Goal: Task Accomplishment & Management: Use online tool/utility

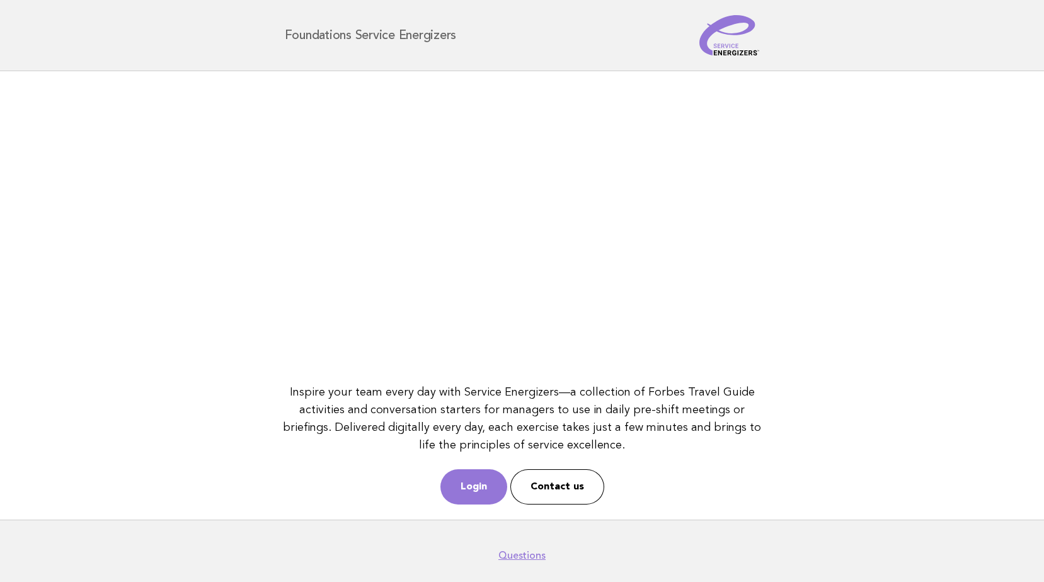
click at [483, 483] on link "Login" at bounding box center [474, 487] width 67 height 35
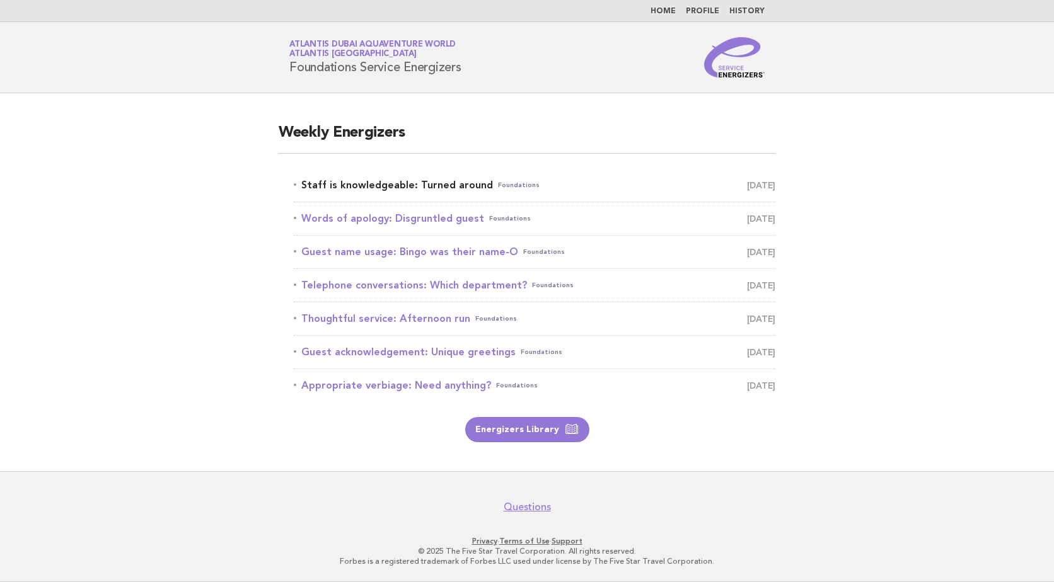
click at [430, 183] on link "Staff is knowledgeable: Turned around Foundations [DATE]" at bounding box center [535, 185] width 482 height 18
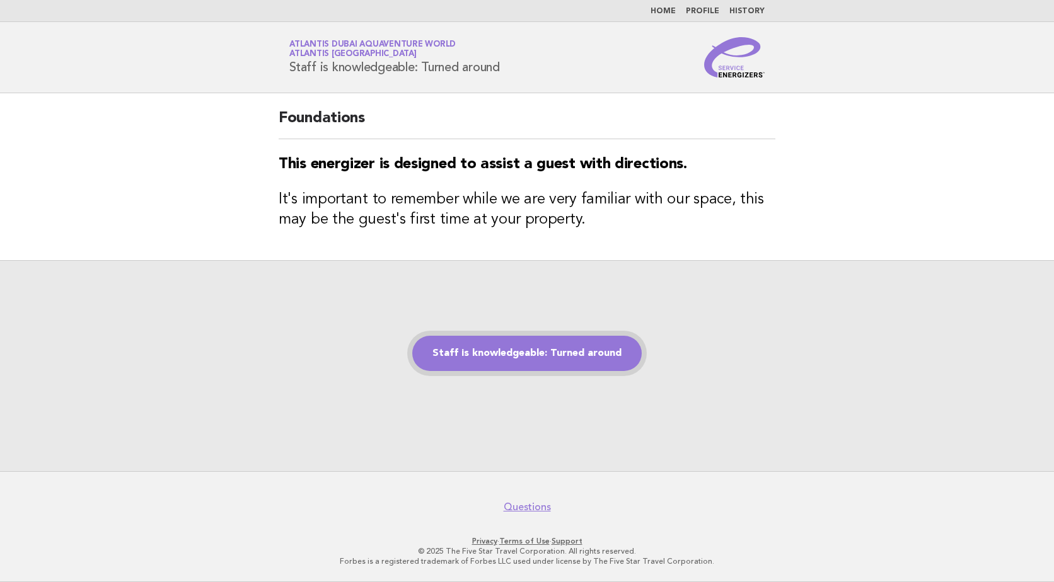
click at [543, 362] on link "Staff is knowledgeable: Turned around" at bounding box center [526, 353] width 229 height 35
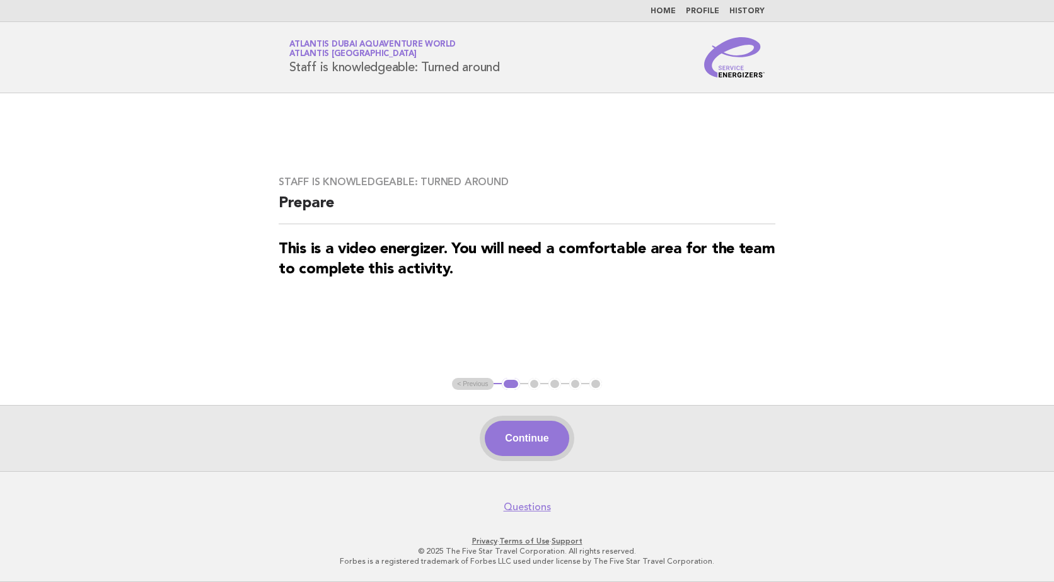
click at [535, 434] on button "Continue" at bounding box center [527, 438] width 84 height 35
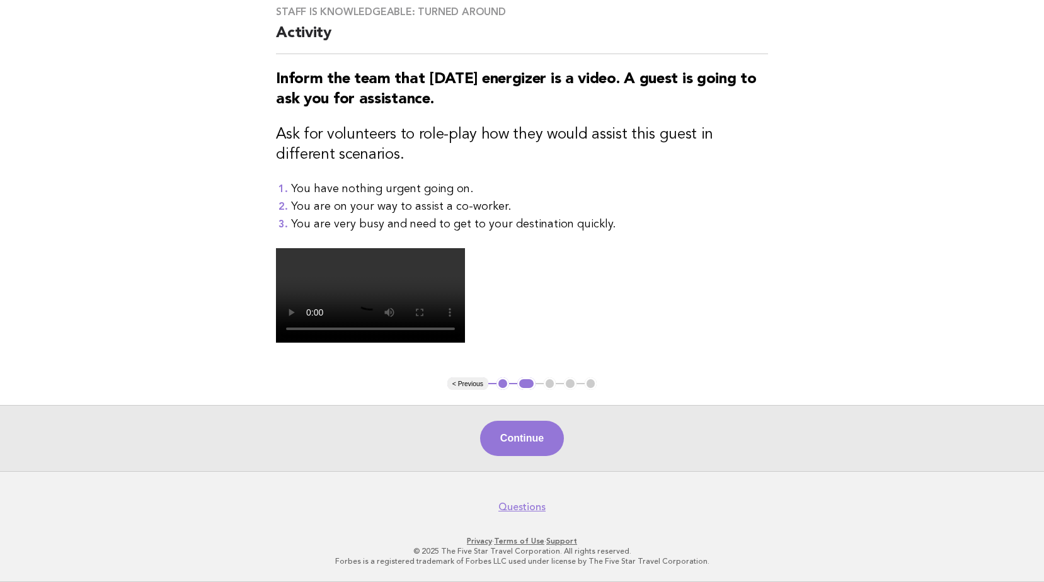
scroll to position [287, 0]
click at [537, 432] on button "Continue" at bounding box center [522, 438] width 84 height 35
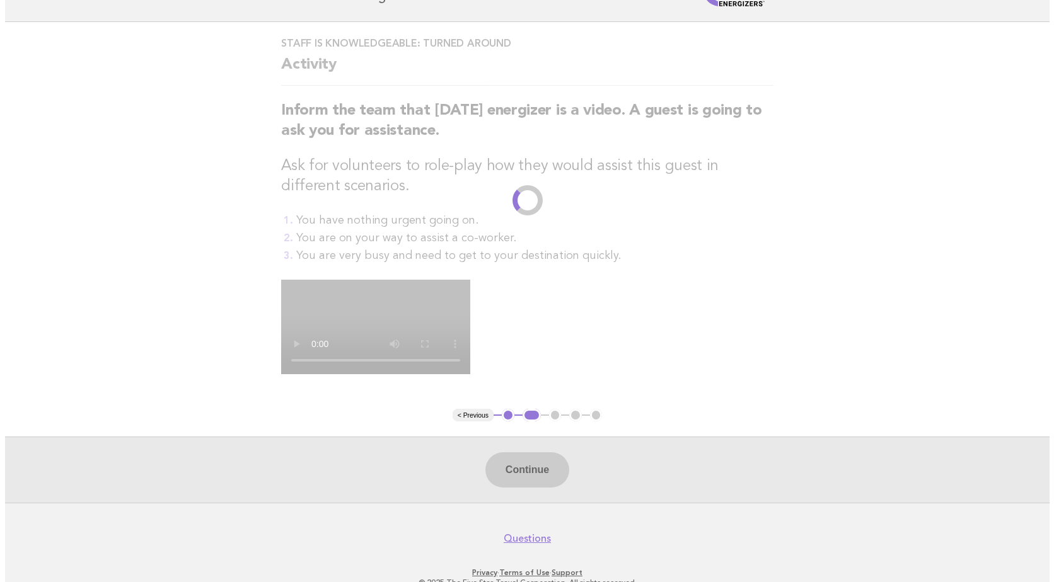
scroll to position [0, 0]
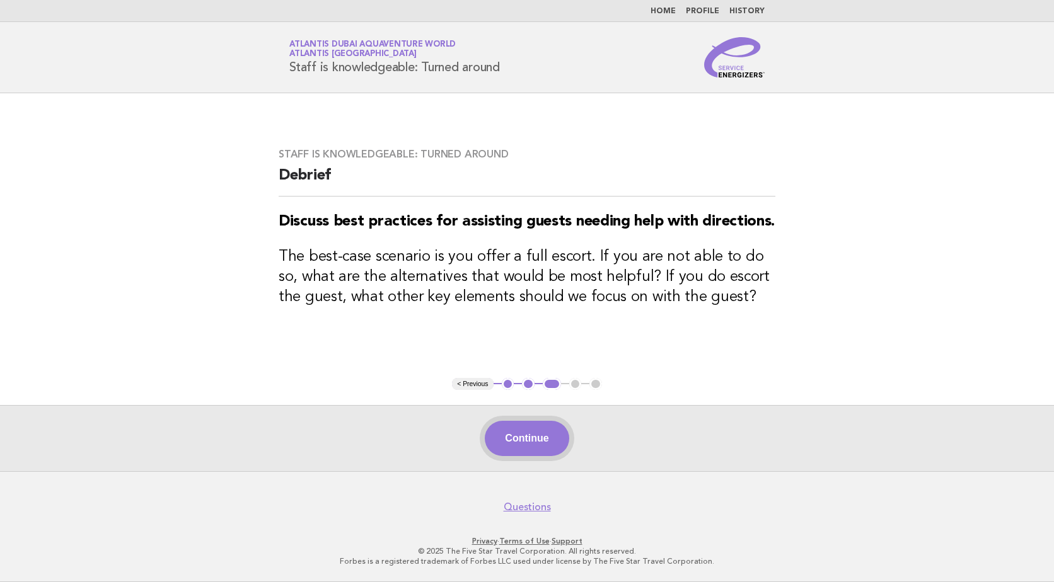
click at [538, 439] on button "Continue" at bounding box center [527, 438] width 84 height 35
